Goal: Task Accomplishment & Management: Use online tool/utility

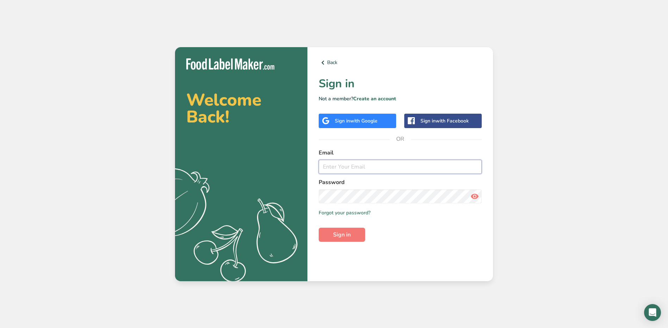
click at [349, 168] on input "email" at bounding box center [400, 167] width 163 height 14
type input "[EMAIL_ADDRESS][DOMAIN_NAME]"
click at [475, 197] on icon at bounding box center [474, 196] width 8 height 13
click at [332, 229] on button "Sign in" at bounding box center [342, 235] width 46 height 14
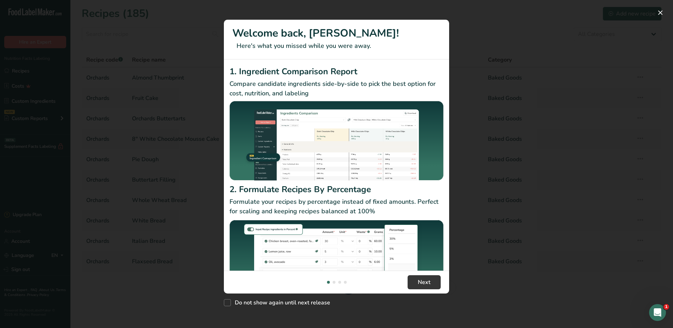
click at [522, 29] on div "New Features" at bounding box center [336, 164] width 673 height 328
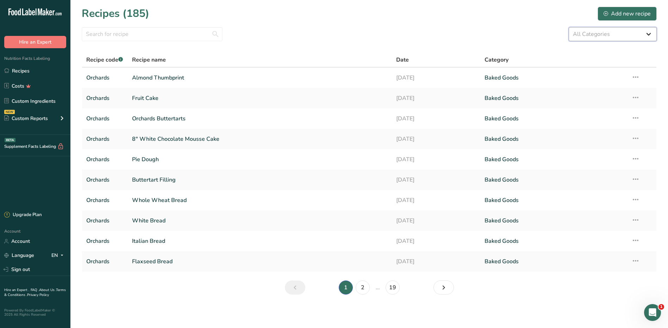
click at [634, 38] on select "All Categories Baked Goods [GEOGRAPHIC_DATA] Confectionery Cooked Meals, Salads…" at bounding box center [613, 34] width 88 height 14
click at [498, 37] on div "All Categories Baked Goods [GEOGRAPHIC_DATA] Confectionery Cooked Meals, Salads…" at bounding box center [369, 34] width 575 height 14
click at [28, 74] on link "Recipes" at bounding box center [35, 70] width 70 height 13
click at [43, 119] on div "Custom Reports" at bounding box center [26, 118] width 44 height 7
click at [32, 134] on link "Menu Label" at bounding box center [35, 134] width 70 height 15
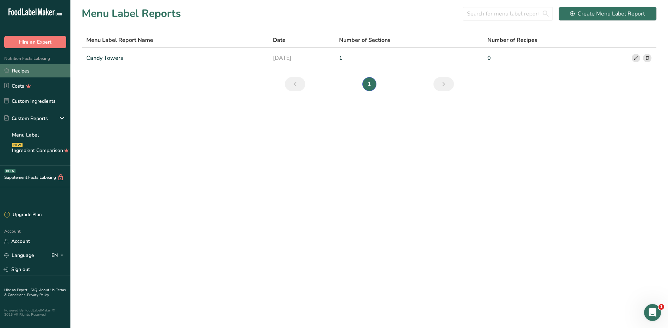
click at [38, 71] on link "Recipes" at bounding box center [35, 70] width 70 height 13
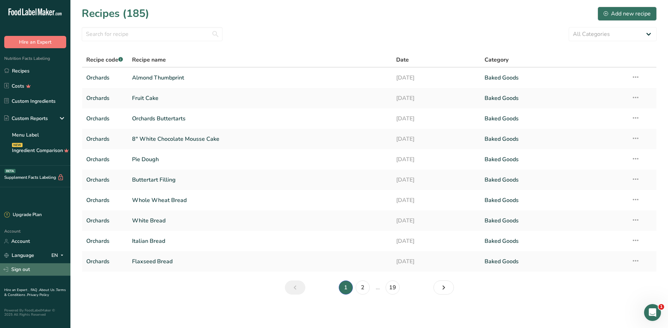
click at [41, 268] on link "Sign out" at bounding box center [35, 269] width 70 height 12
